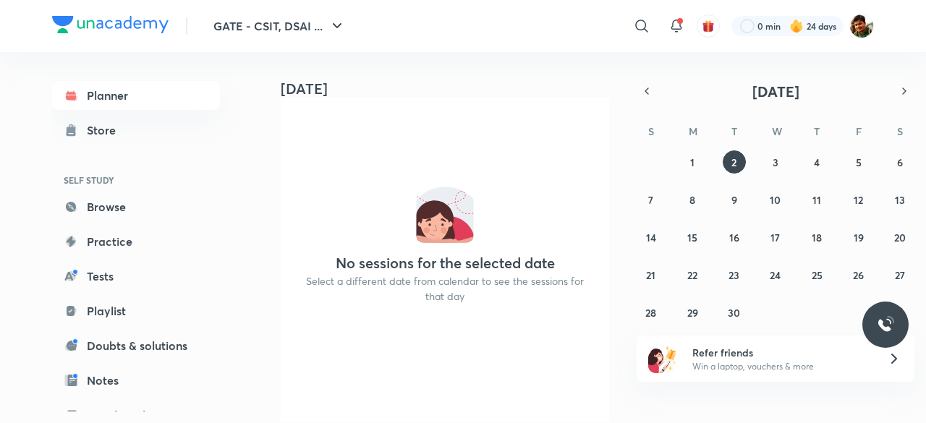
scroll to position [62, 0]
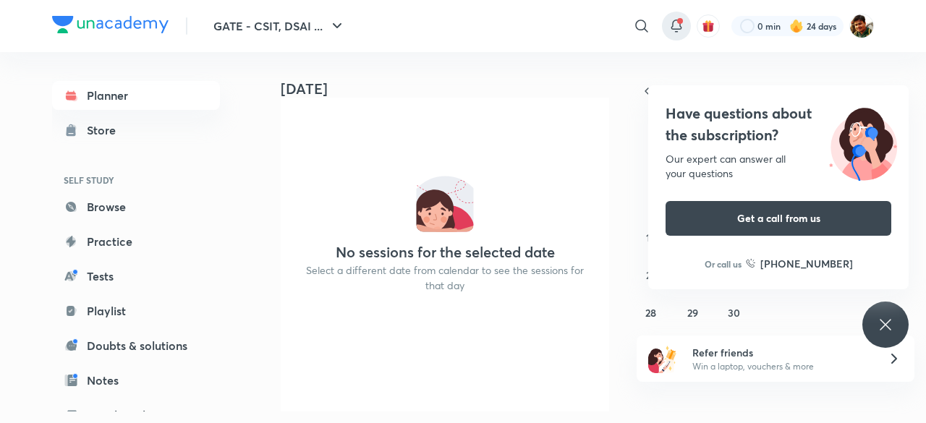
click at [676, 26] on icon at bounding box center [676, 25] width 17 height 17
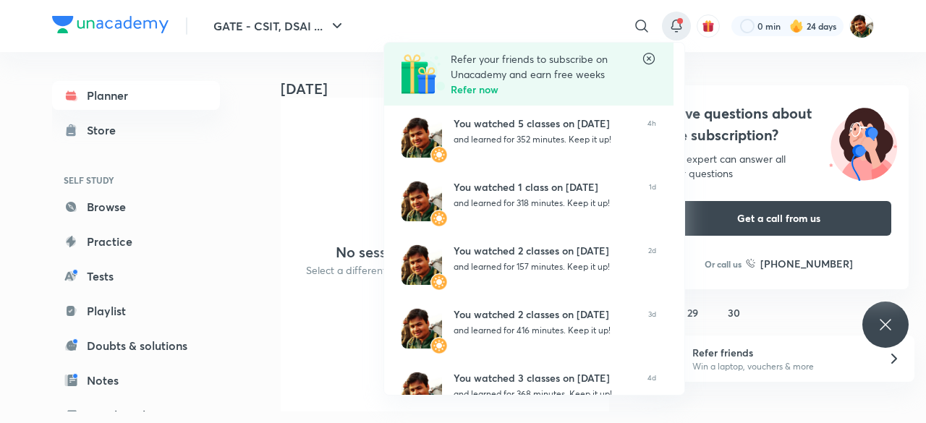
click at [886, 323] on div at bounding box center [463, 211] width 926 height 423
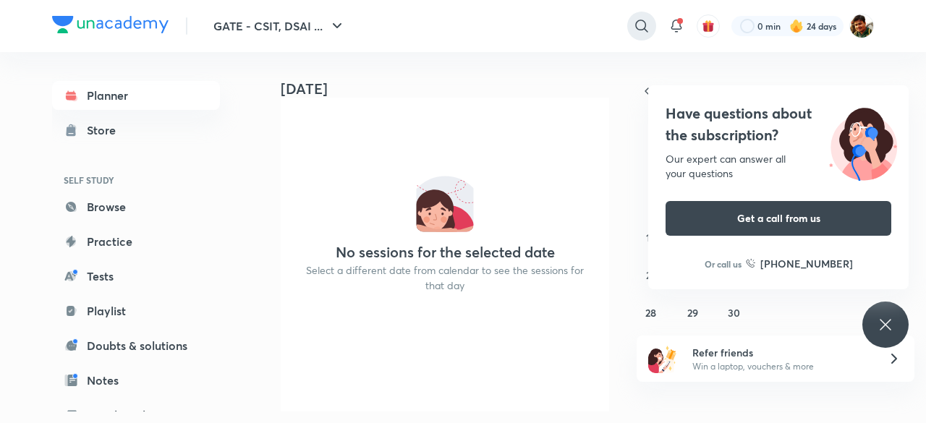
click at [645, 22] on icon at bounding box center [641, 26] width 12 height 12
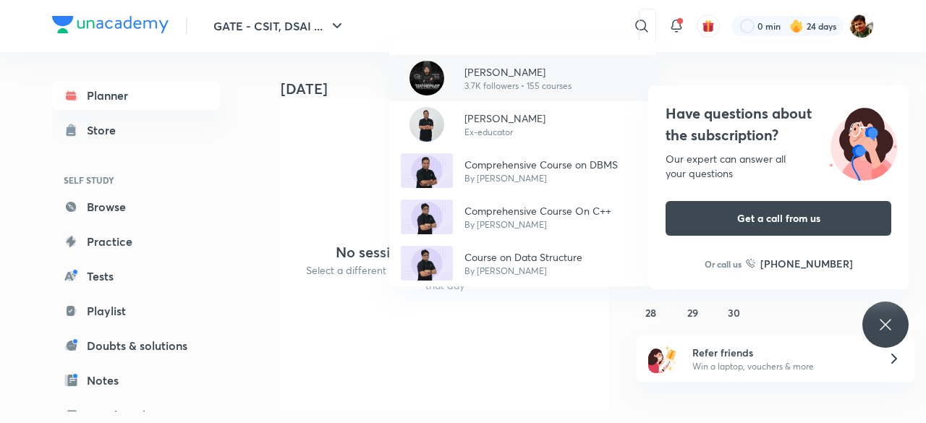
click at [505, 75] on p "[PERSON_NAME]" at bounding box center [518, 71] width 107 height 15
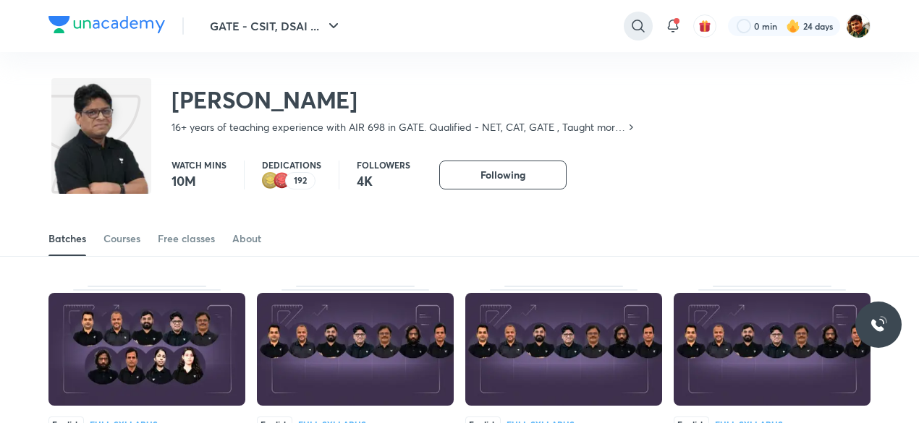
click at [647, 29] on div at bounding box center [638, 26] width 29 height 29
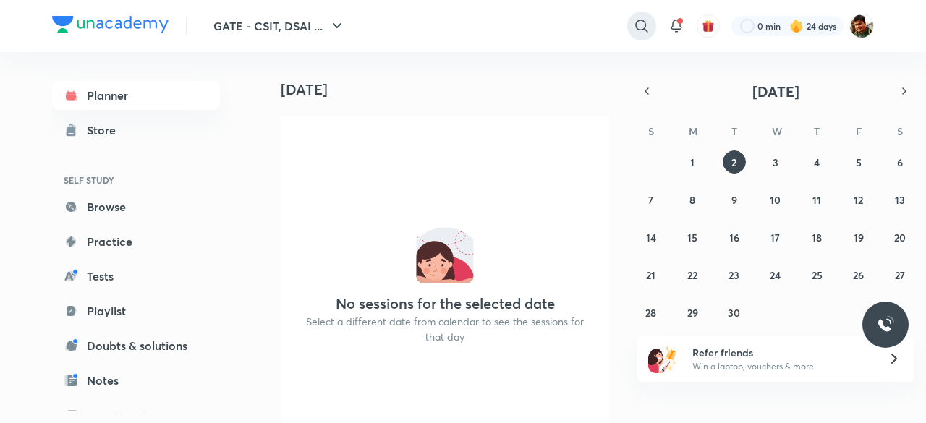
click at [640, 30] on icon at bounding box center [641, 26] width 12 height 12
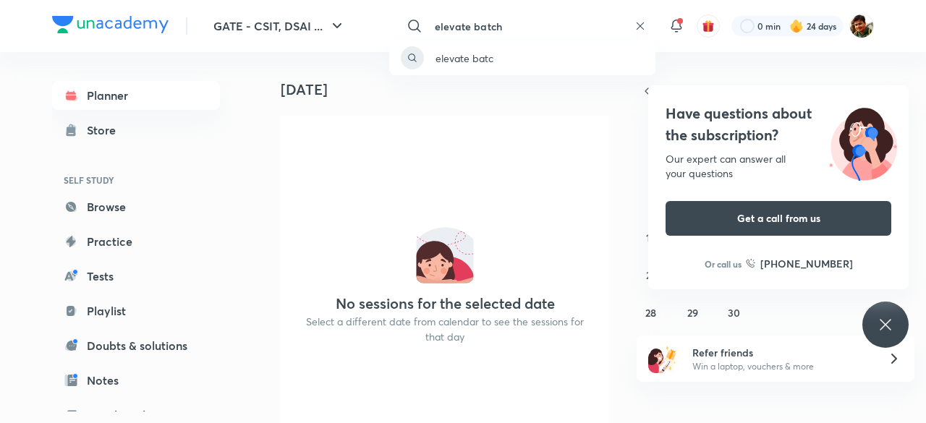
type input "elevate batch"
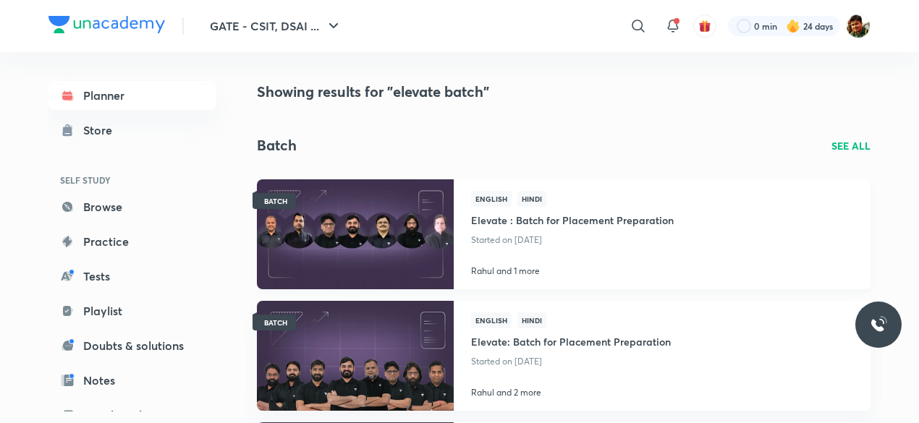
click at [374, 232] on img at bounding box center [355, 234] width 200 height 112
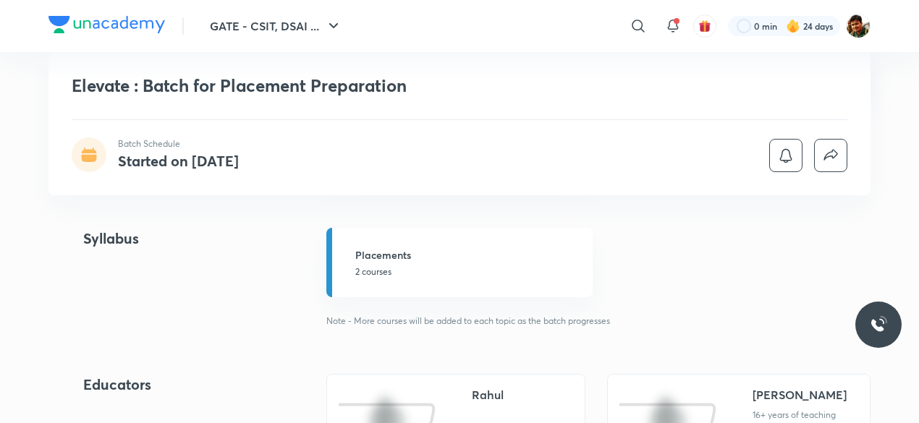
scroll to position [506, 0]
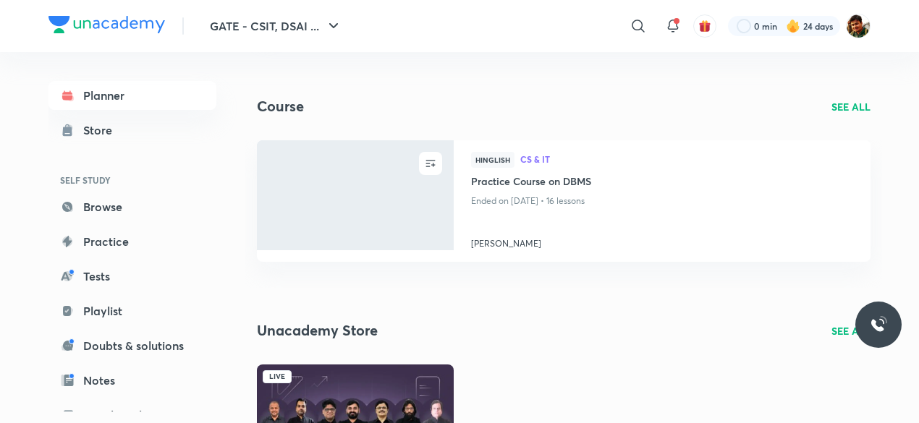
scroll to position [703, 0]
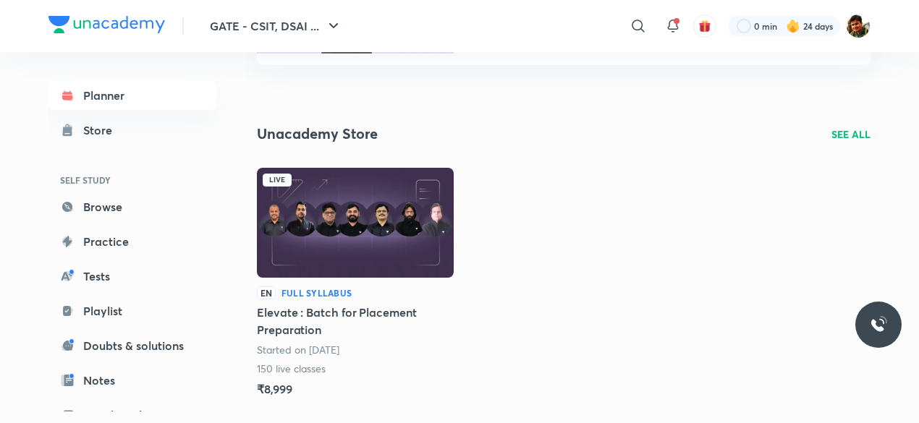
click at [340, 201] on img at bounding box center [355, 223] width 197 height 110
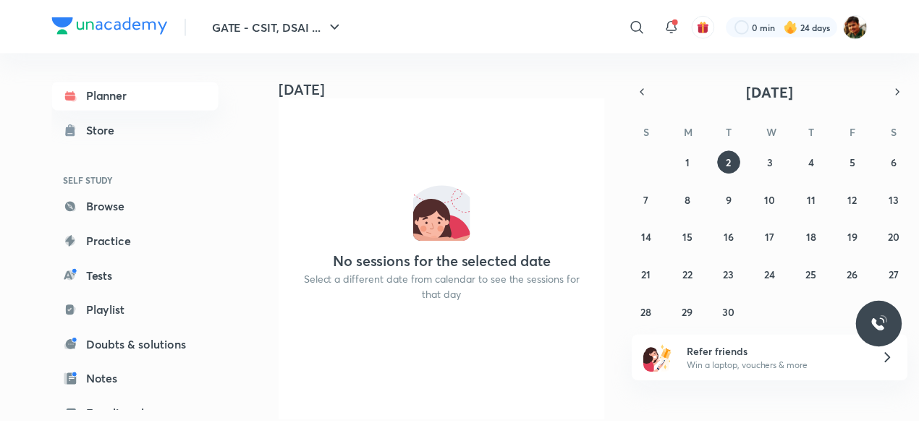
scroll to position [62, 0]
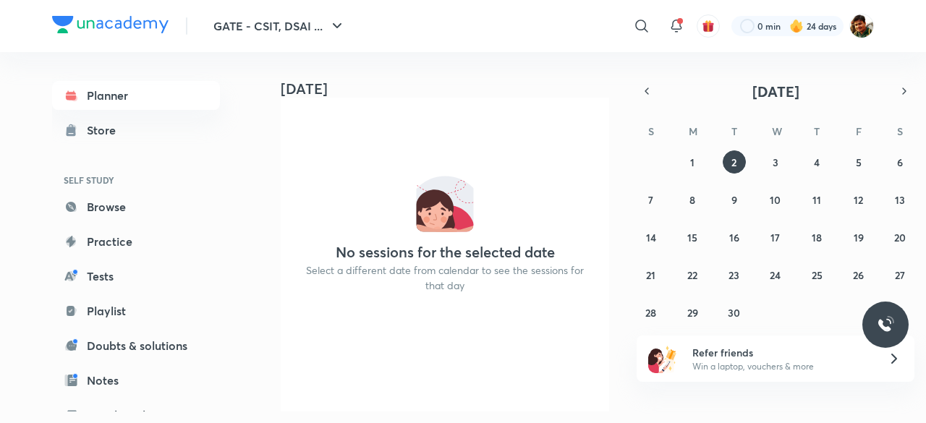
drag, startPoint x: 126, startPoint y: 96, endPoint x: 114, endPoint y: 161, distance: 66.9
click at [126, 95] on link "Planner" at bounding box center [136, 95] width 168 height 29
click at [103, 136] on div "Store" at bounding box center [106, 130] width 38 height 17
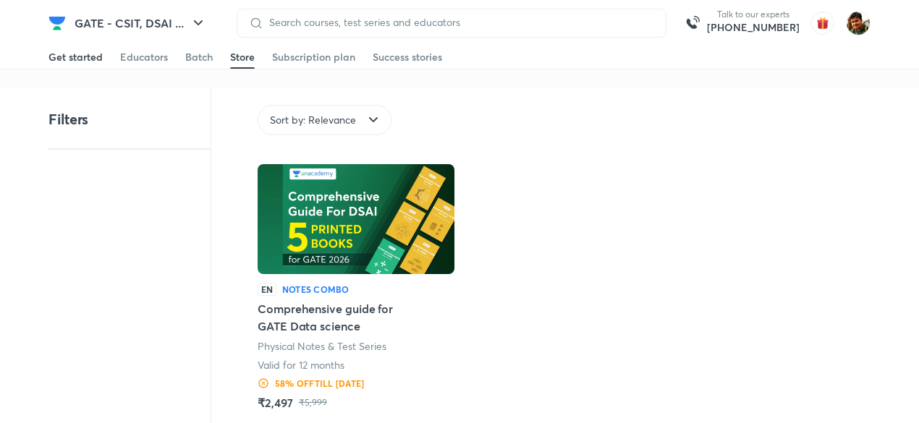
click at [90, 60] on div "Get started" at bounding box center [75, 57] width 54 height 14
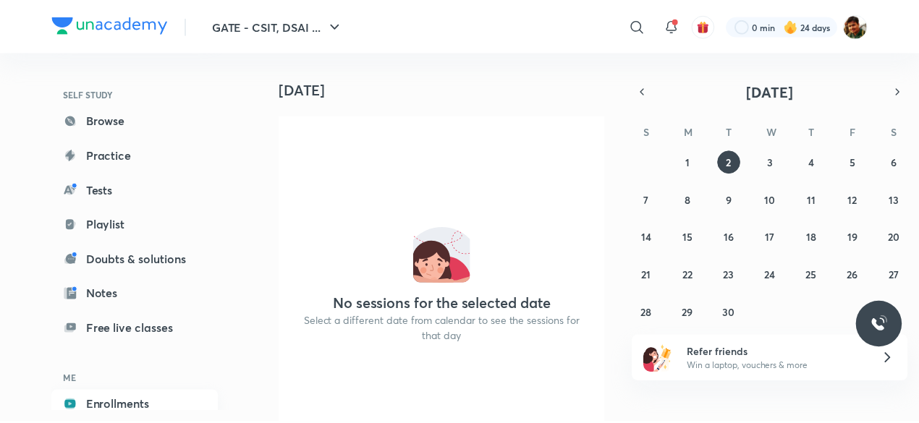
scroll to position [158, 0]
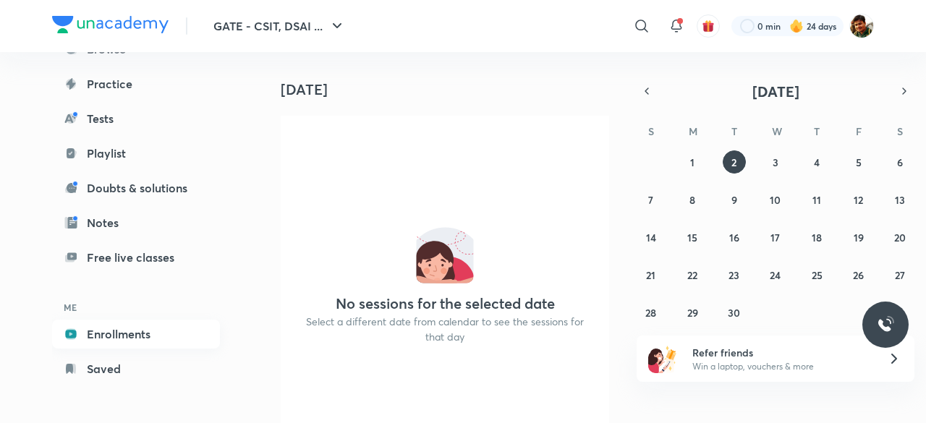
click at [102, 332] on link "Enrollments" at bounding box center [136, 334] width 168 height 29
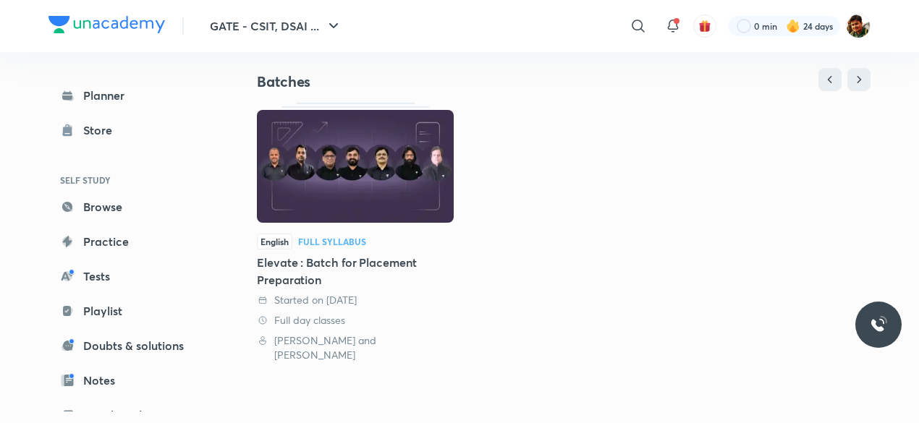
scroll to position [217, 0]
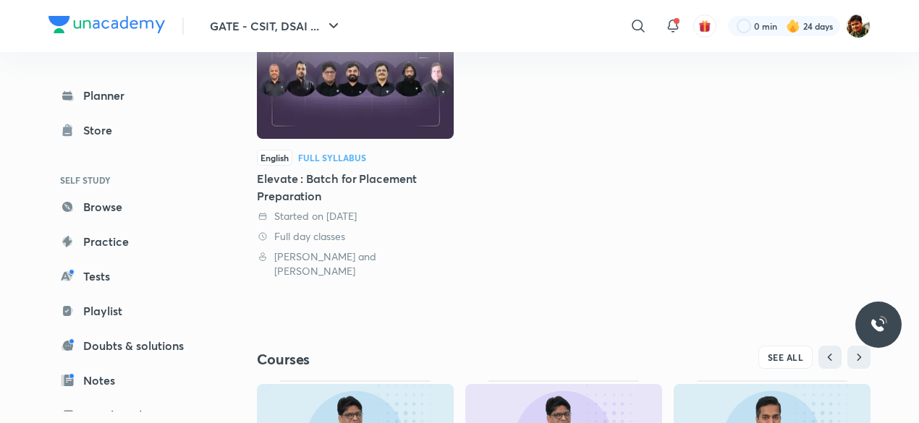
click at [368, 90] on img at bounding box center [355, 82] width 197 height 113
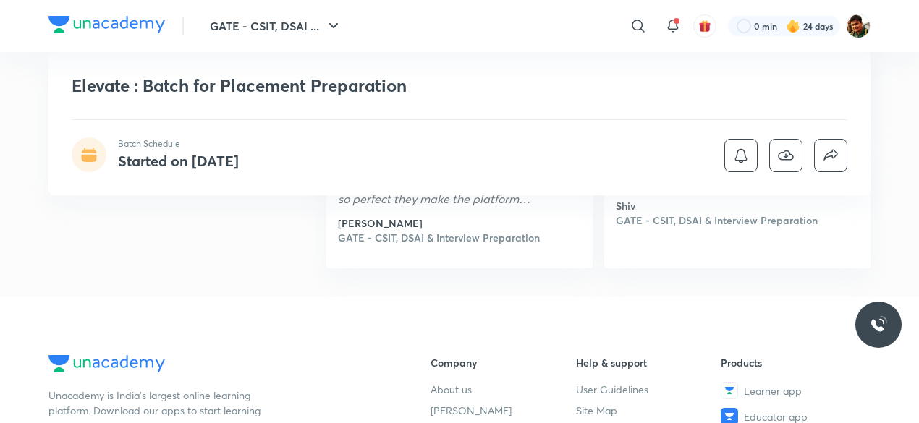
scroll to position [1375, 0]
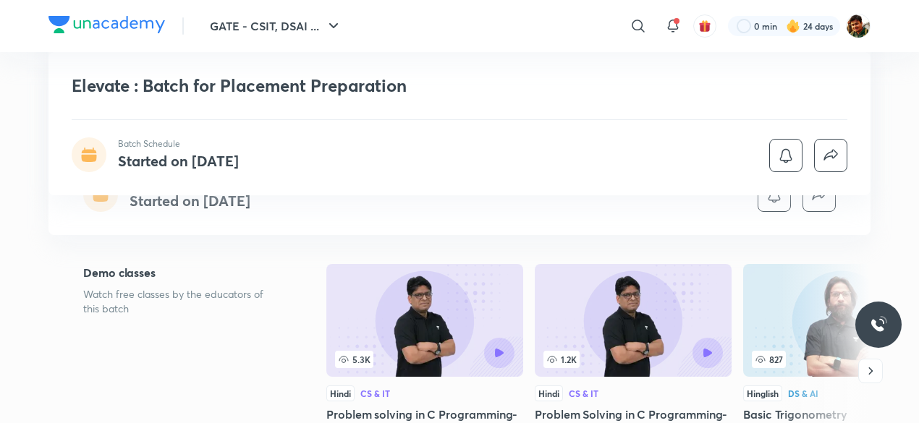
scroll to position [289, 0]
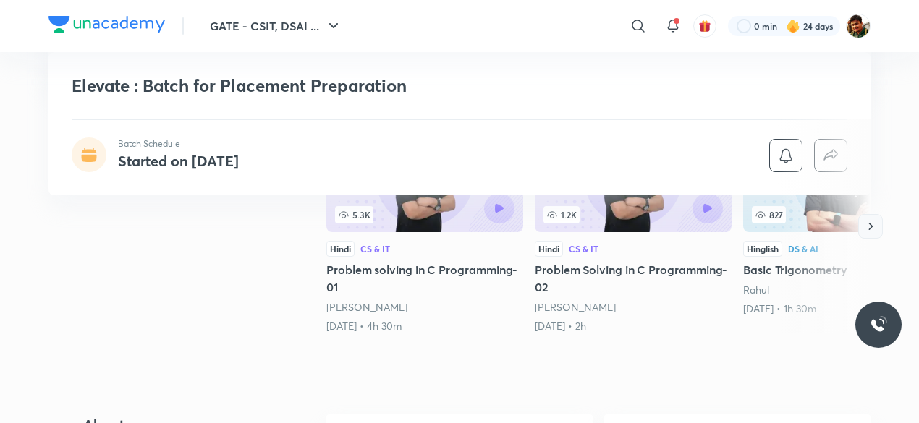
click at [871, 223] on icon "button" at bounding box center [870, 226] width 14 height 14
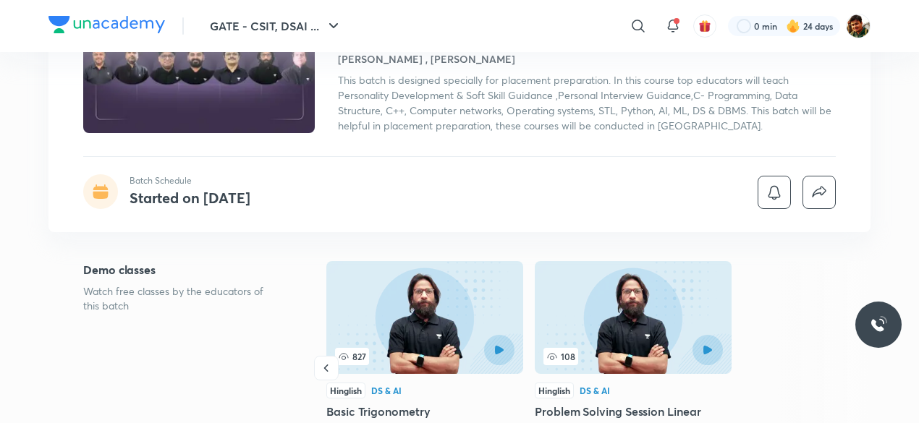
scroll to position [217, 0]
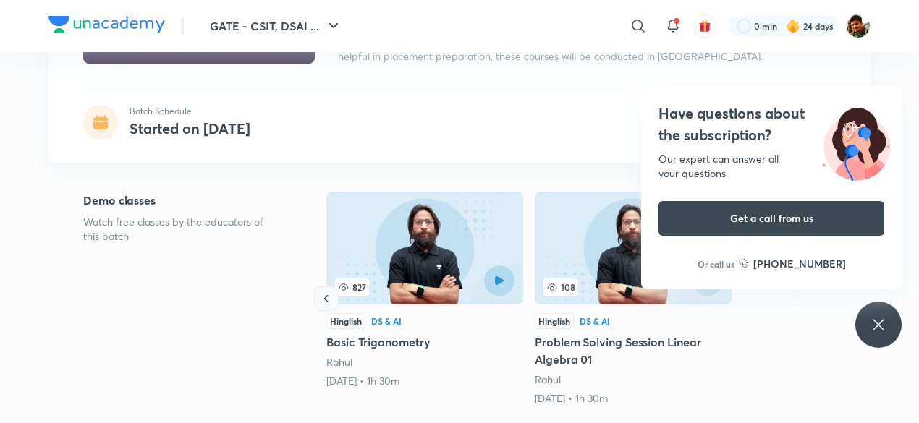
click at [326, 297] on icon "button" at bounding box center [326, 298] width 4 height 7
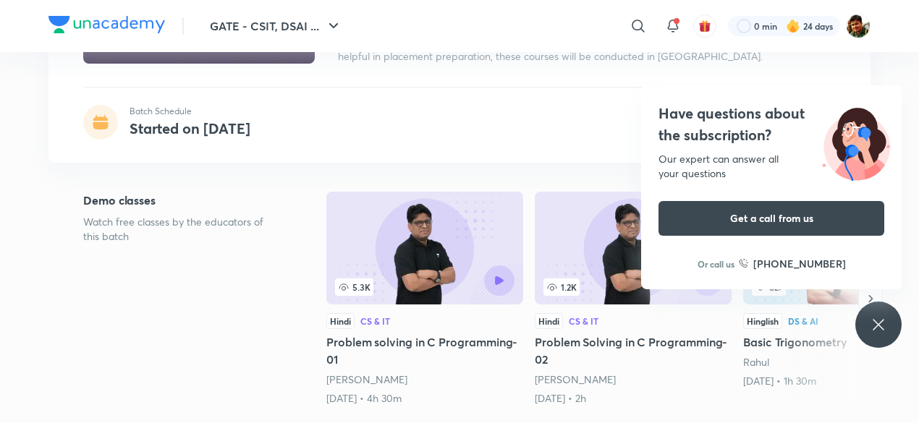
click at [880, 329] on icon at bounding box center [878, 324] width 17 height 17
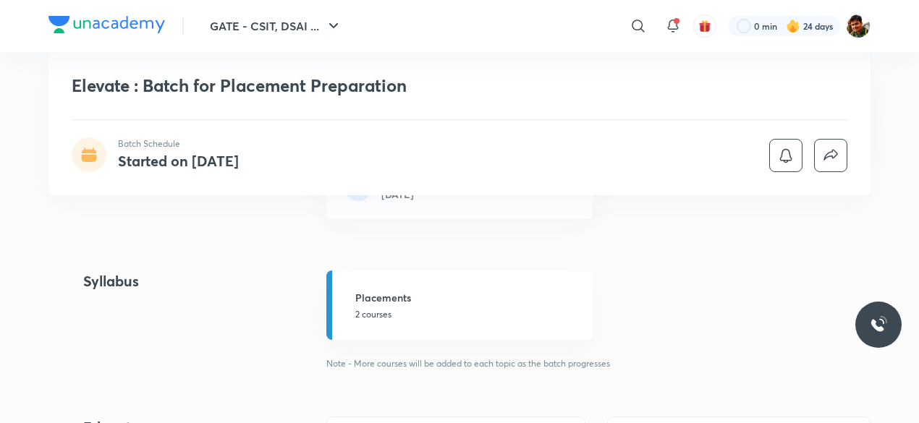
scroll to position [579, 0]
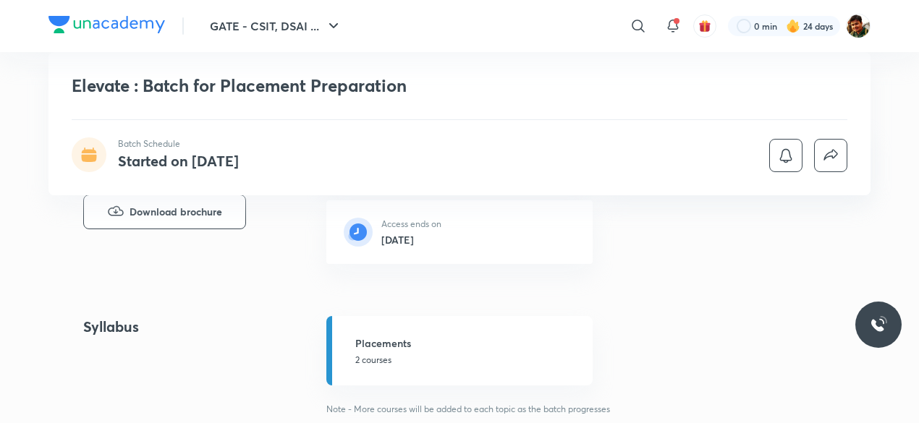
click at [643, 31] on icon at bounding box center [638, 26] width 12 height 12
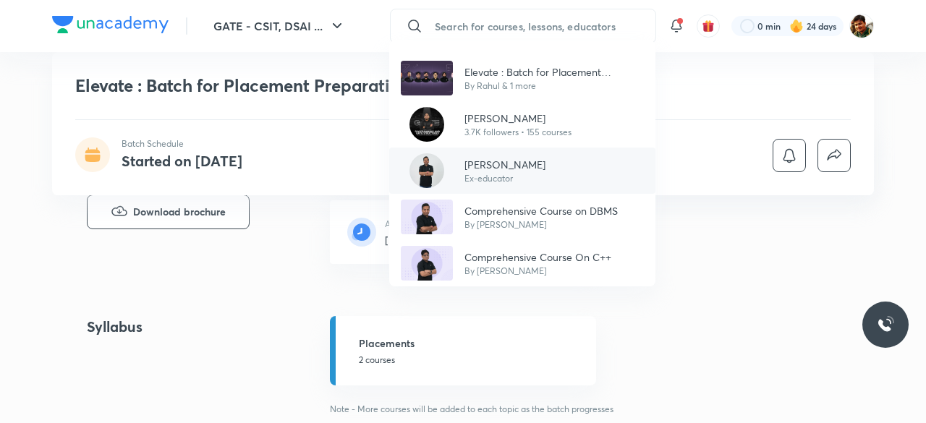
click at [523, 172] on p "Ex-educator" at bounding box center [505, 178] width 81 height 13
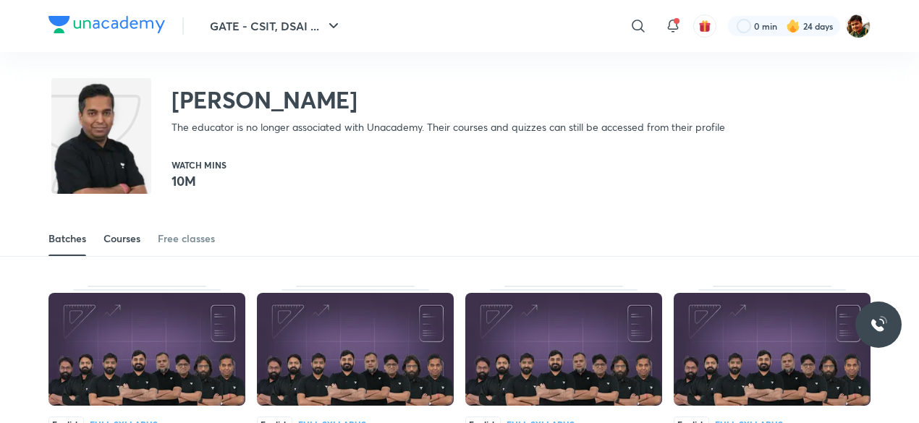
click at [115, 242] on div "Courses" at bounding box center [121, 239] width 37 height 14
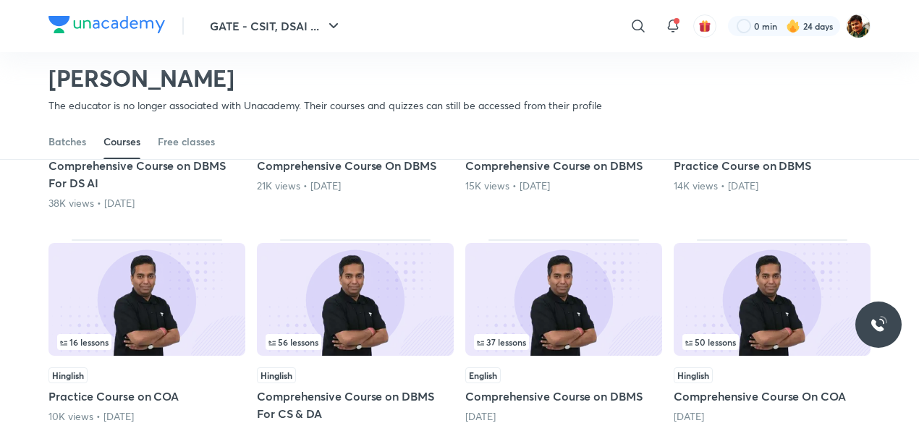
scroll to position [135, 0]
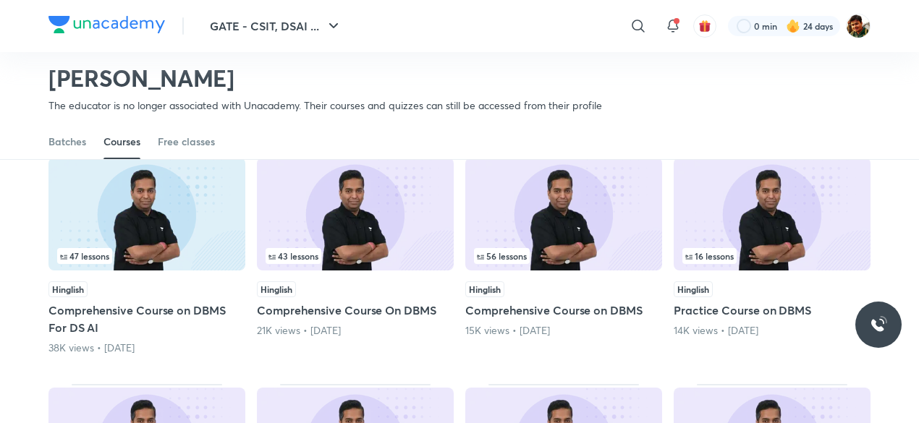
click at [363, 261] on div "43 lessons" at bounding box center [355, 256] width 179 height 16
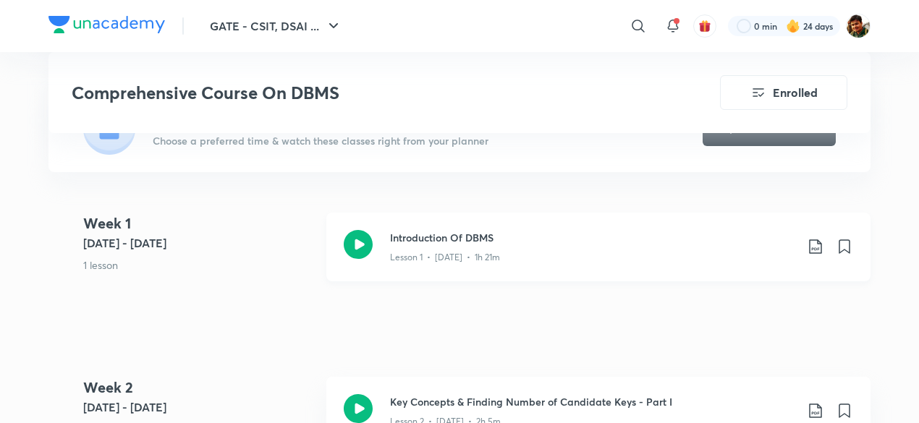
scroll to position [289, 0]
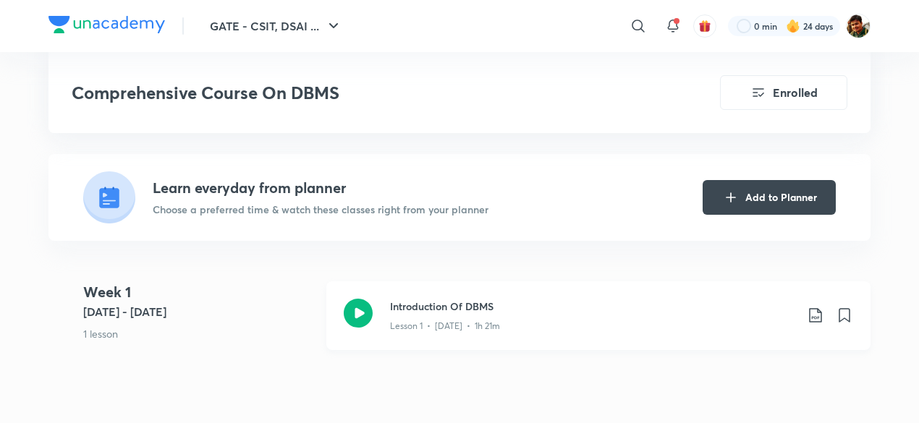
click at [818, 310] on icon at bounding box center [815, 315] width 12 height 14
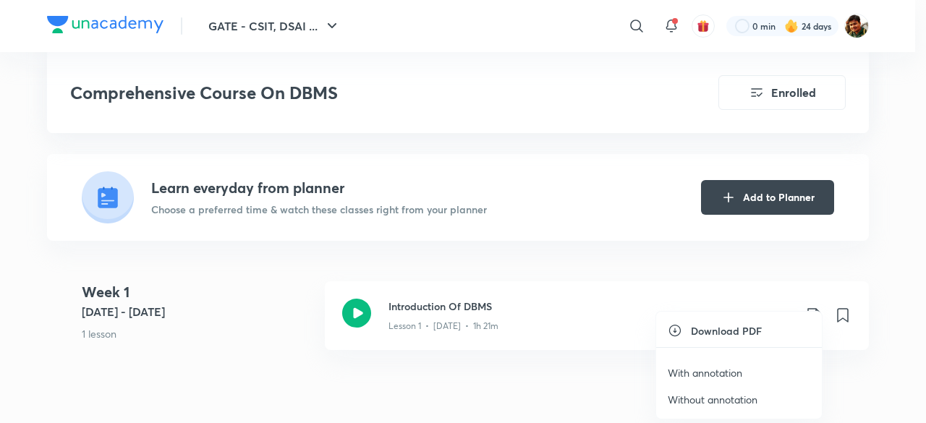
click at [734, 371] on p "With annotation" at bounding box center [705, 372] width 75 height 15
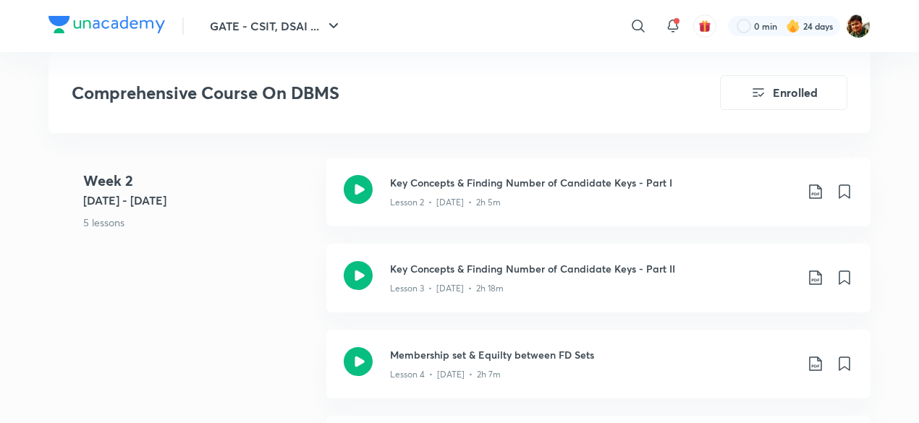
scroll to position [579, 0]
click at [815, 187] on icon at bounding box center [815, 190] width 17 height 17
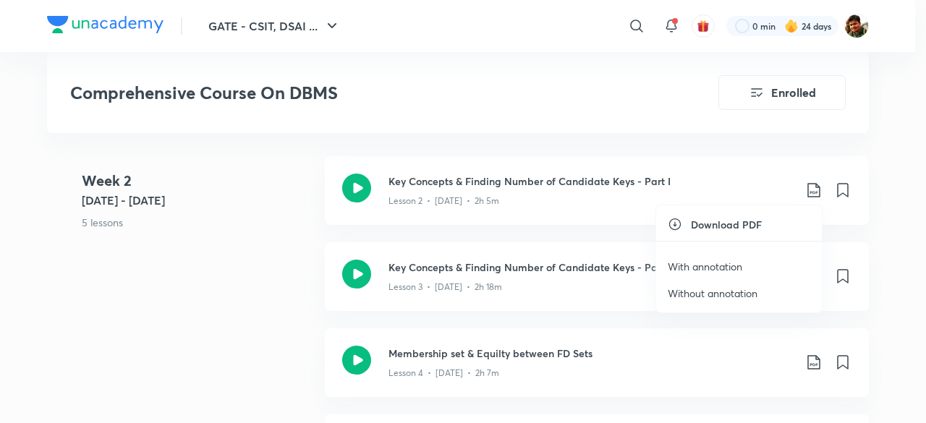
click at [721, 267] on p "With annotation" at bounding box center [705, 266] width 75 height 15
